Goal: Task Accomplishment & Management: Manage account settings

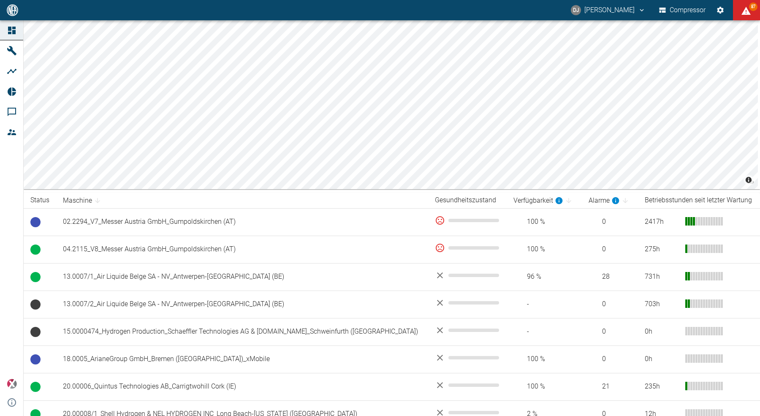
scroll to position [75, 0]
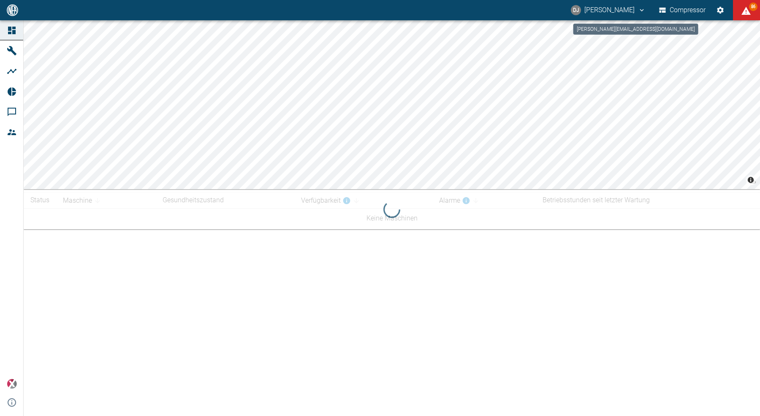
click at [610, 11] on button "DJ [PERSON_NAME]" at bounding box center [607, 10] width 77 height 15
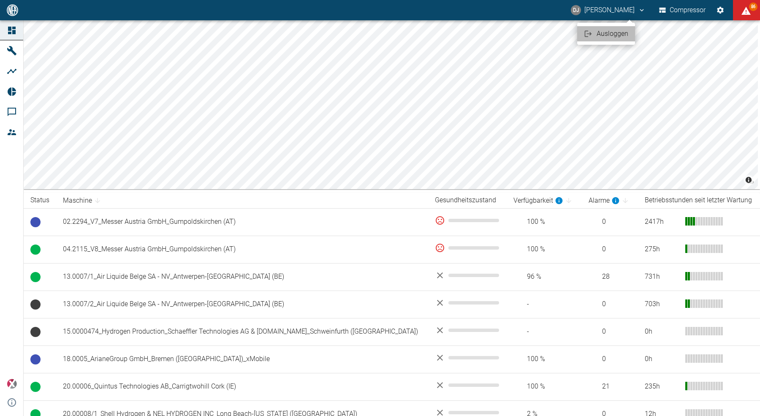
click at [611, 39] on li "Ausloggen" at bounding box center [606, 33] width 58 height 15
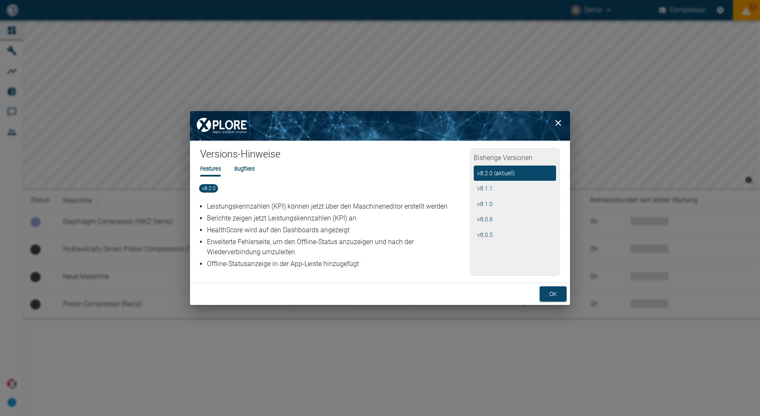
click at [274, 148] on h1 "Versions-Hinweise" at bounding box center [335, 156] width 270 height 17
click at [556, 294] on button "ok" at bounding box center [552, 294] width 27 height 16
